Goal: Transaction & Acquisition: Book appointment/travel/reservation

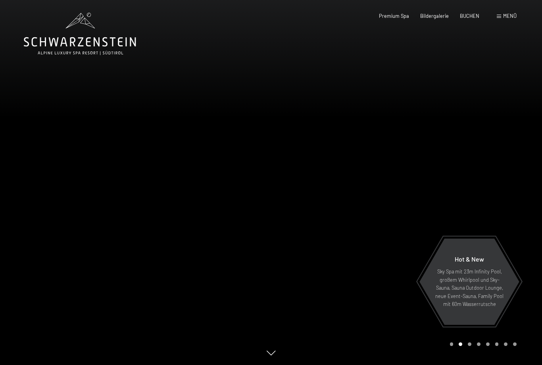
click at [511, 15] on span "Menü" at bounding box center [509, 16] width 13 height 6
click at [505, 16] on span "Menu" at bounding box center [509, 16] width 13 height 6
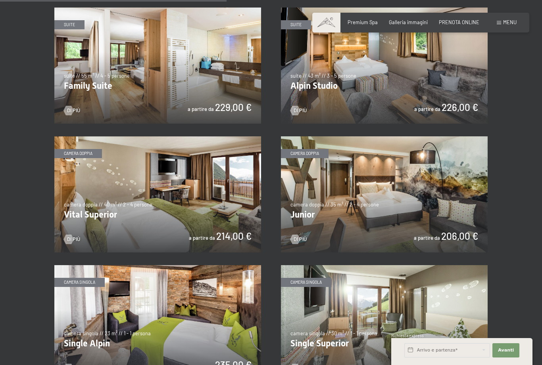
scroll to position [789, 0]
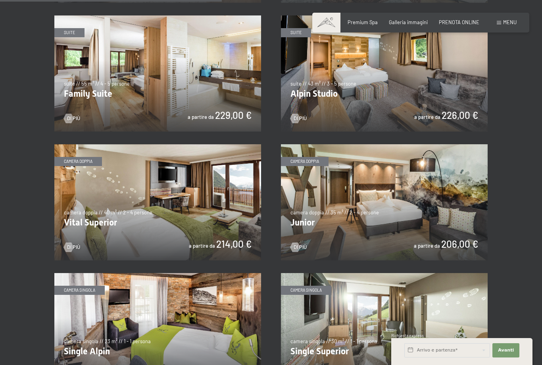
click at [208, 229] on img at bounding box center [157, 202] width 207 height 116
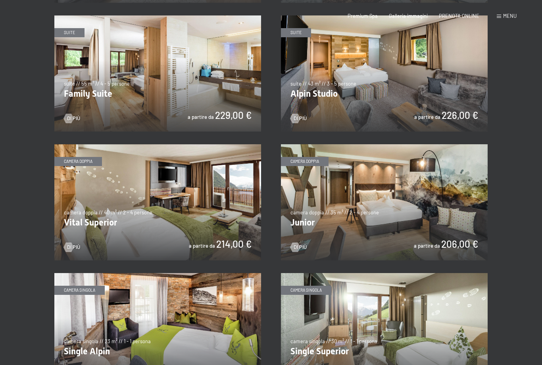
scroll to position [0, 0]
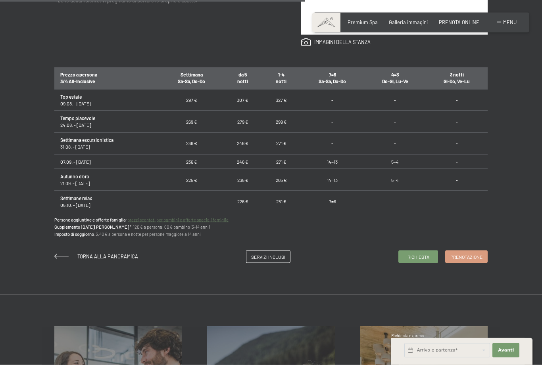
scroll to position [465, 0]
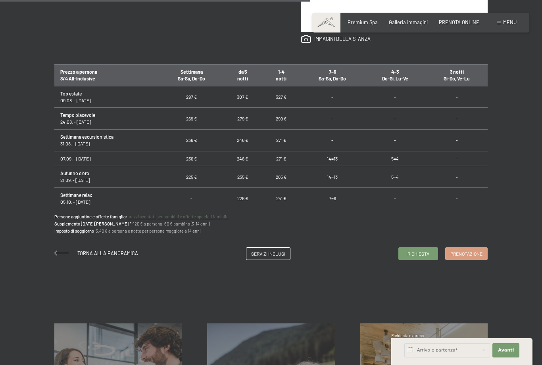
click at [265, 260] on link "Servizi inclusi" at bounding box center [268, 254] width 44 height 12
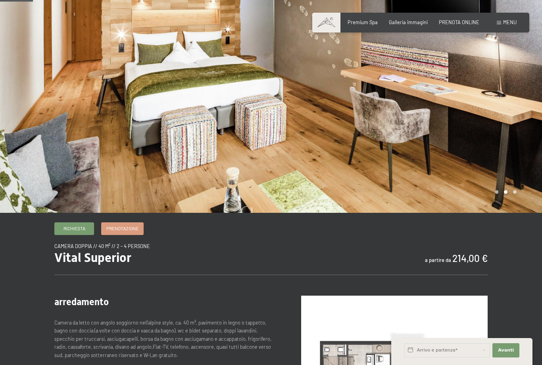
scroll to position [38, 0]
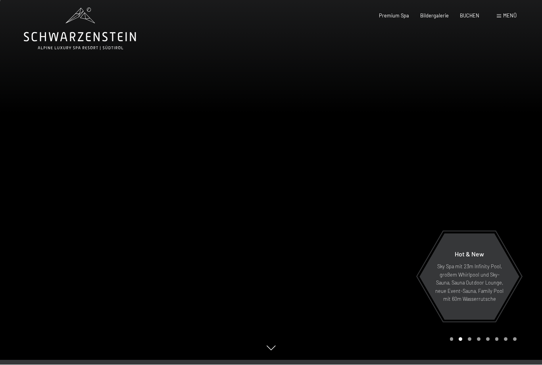
scroll to position [5, 0]
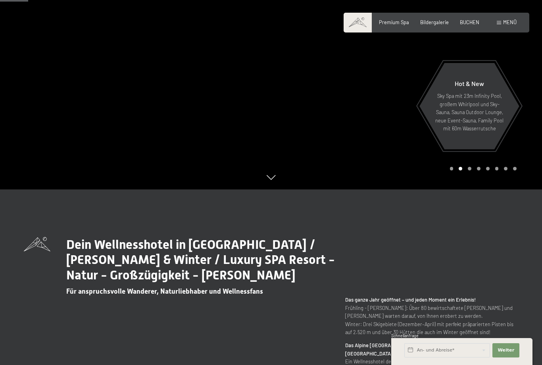
scroll to position [175, 0]
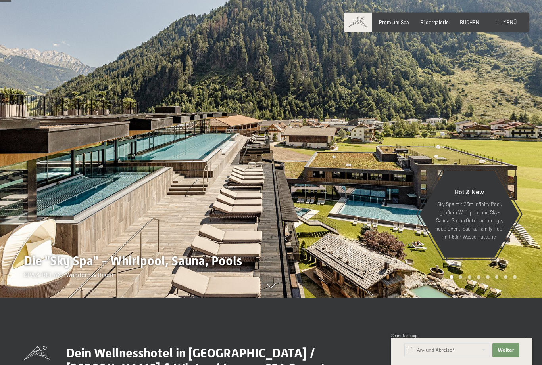
scroll to position [71, 0]
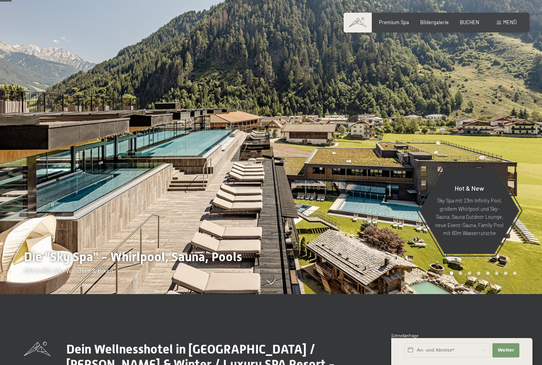
click at [55, 177] on div at bounding box center [135, 111] width 271 height 365
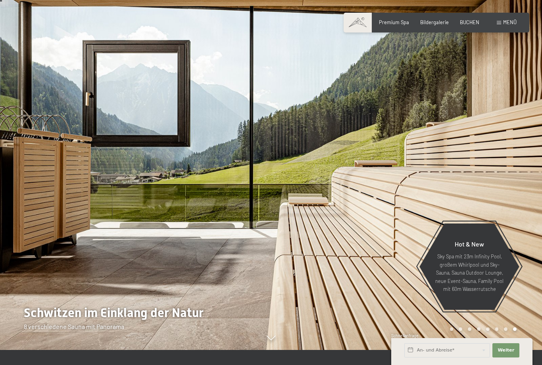
scroll to position [0, 0]
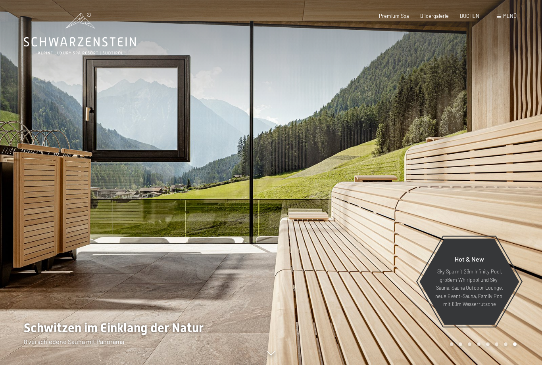
click at [412, 99] on div at bounding box center [406, 182] width 271 height 365
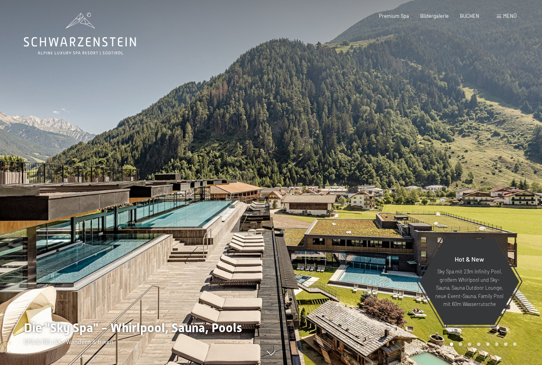
click at [511, 16] on span "Menü" at bounding box center [509, 16] width 13 height 6
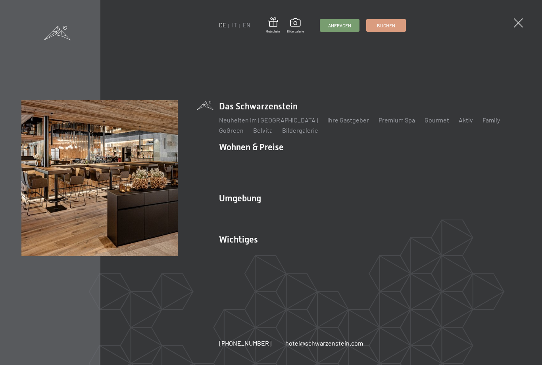
click at [234, 27] on link "IT" at bounding box center [234, 25] width 5 height 7
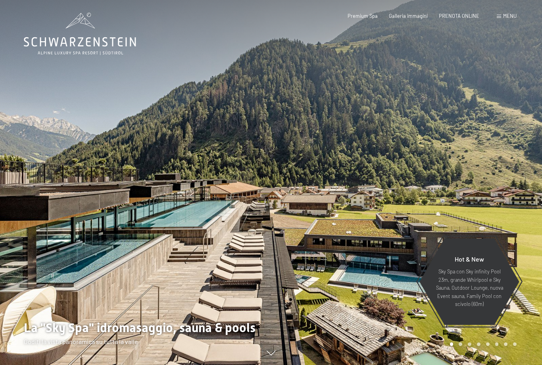
click at [506, 16] on span "Menu" at bounding box center [509, 16] width 13 height 6
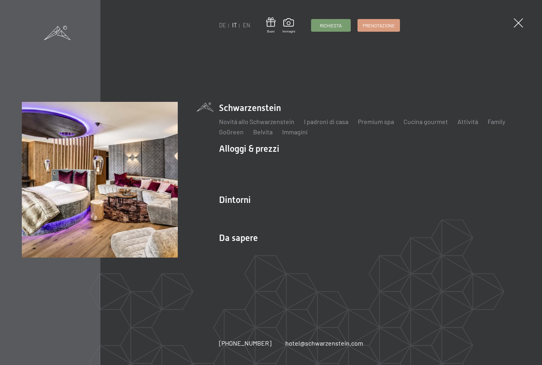
click at [263, 151] on li "Alloggi & prezzi Servizi inclusi Camere & prezzi Lista Offerte Lista Prezzi per…" at bounding box center [369, 165] width 301 height 45
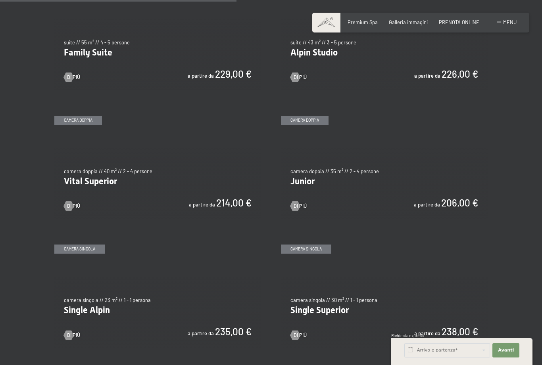
scroll to position [831, 0]
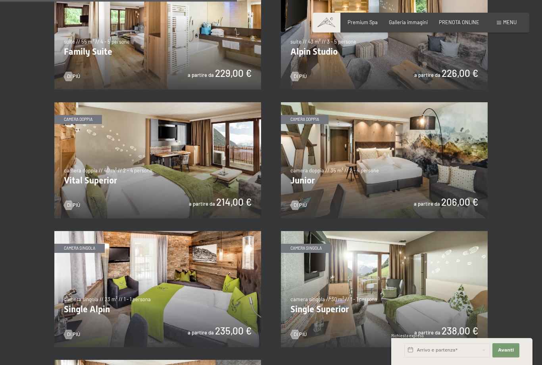
click at [214, 166] on img at bounding box center [157, 160] width 207 height 116
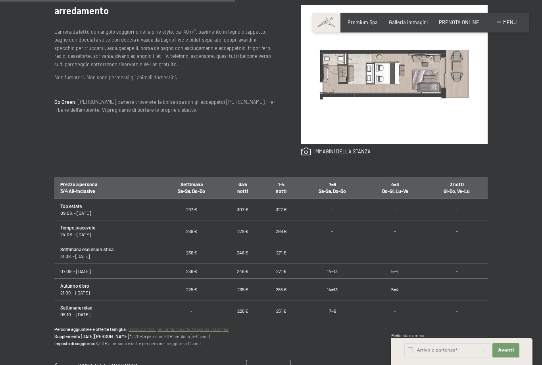
scroll to position [352, 0]
click at [80, 243] on td "Tempo piacevole 24.08. - 31.08.25" at bounding box center [106, 232] width 105 height 22
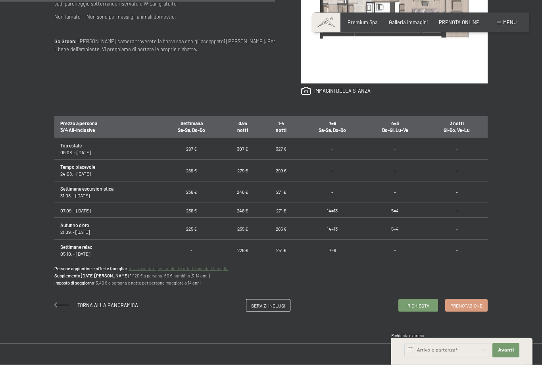
scroll to position [418, 0]
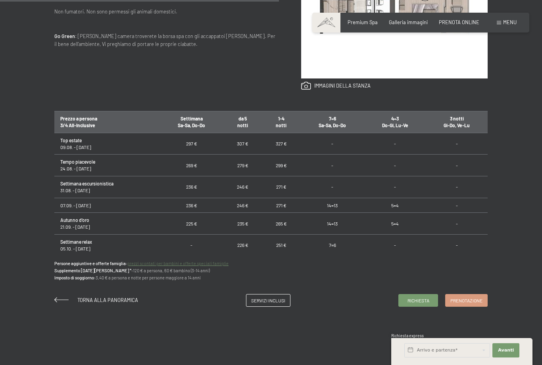
click at [280, 304] on span "Servizi inclusi" at bounding box center [268, 300] width 34 height 7
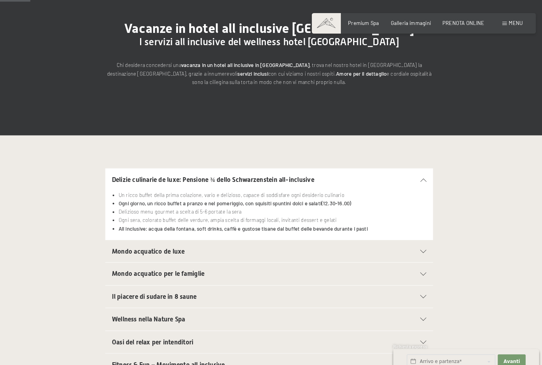
scroll to position [99, 0]
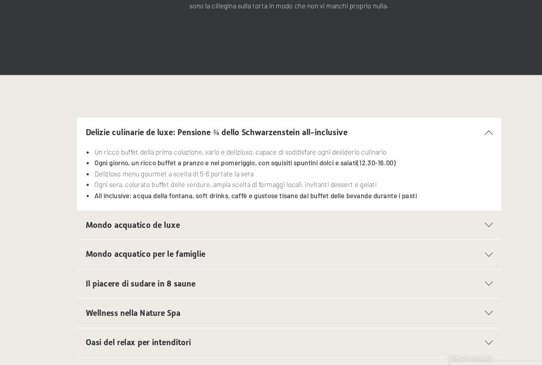
click at [417, 234] on icon at bounding box center [420, 235] width 6 height 3
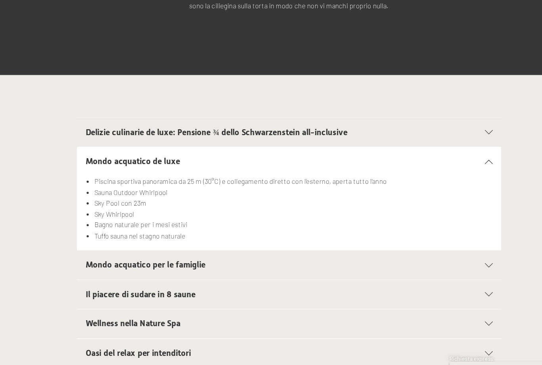
click at [417, 264] on icon at bounding box center [420, 265] width 6 height 3
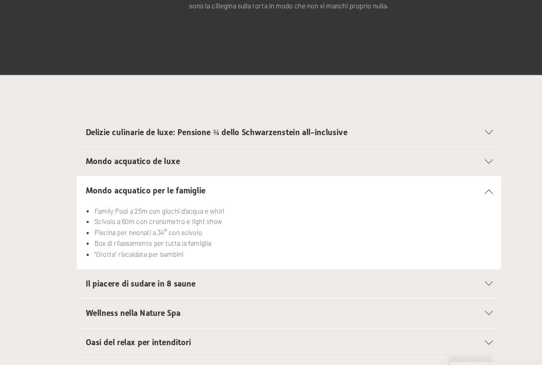
click at [368, 269] on div "Il piacere di sudare in 8 saune" at bounding box center [271, 279] width 304 height 21
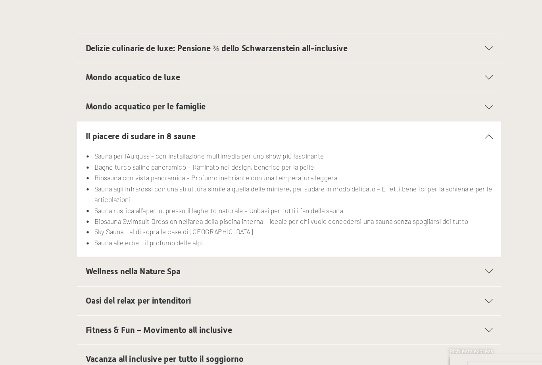
scroll to position [156, 0]
click at [417, 274] on icon at bounding box center [420, 275] width 6 height 3
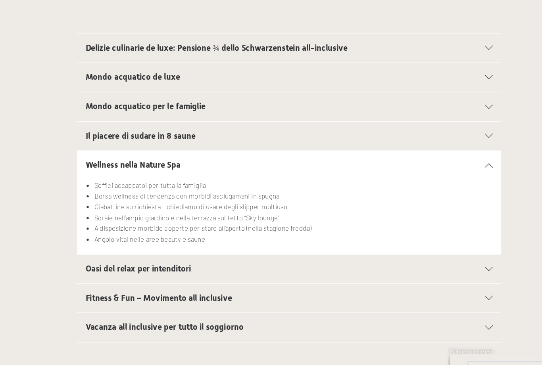
click at [365, 264] on div "Oasi del relax per intenditori" at bounding box center [271, 274] width 304 height 21
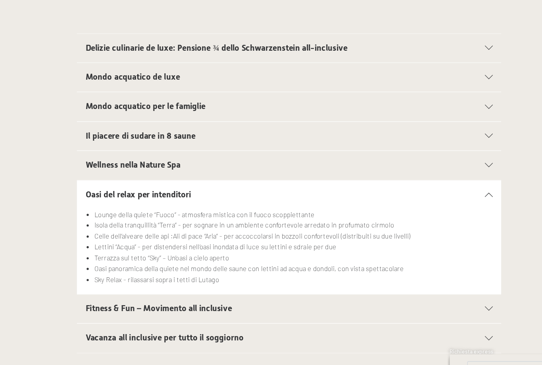
click at [417, 302] on icon at bounding box center [420, 303] width 6 height 3
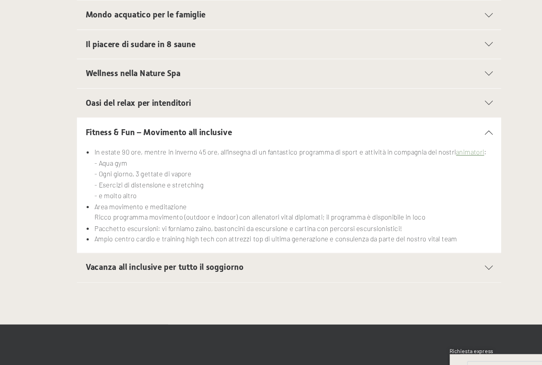
scroll to position [230, 0]
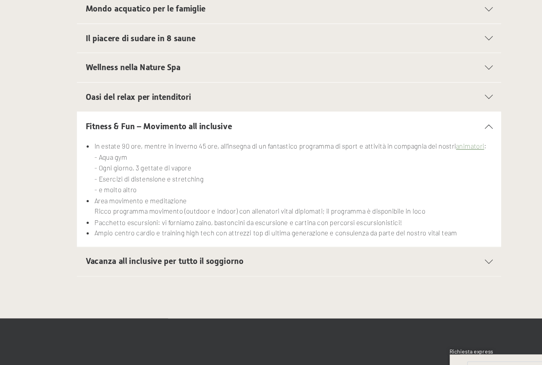
click at [417, 267] on icon at bounding box center [420, 268] width 6 height 3
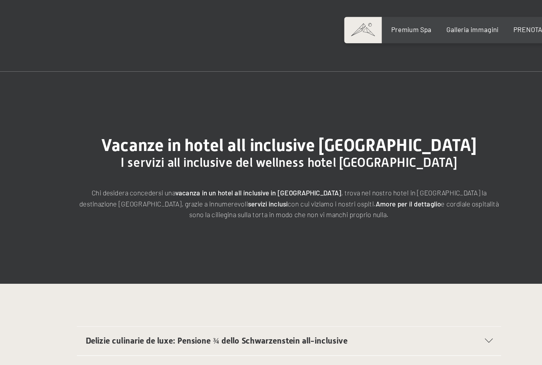
scroll to position [0, 0]
